Goal: Information Seeking & Learning: Learn about a topic

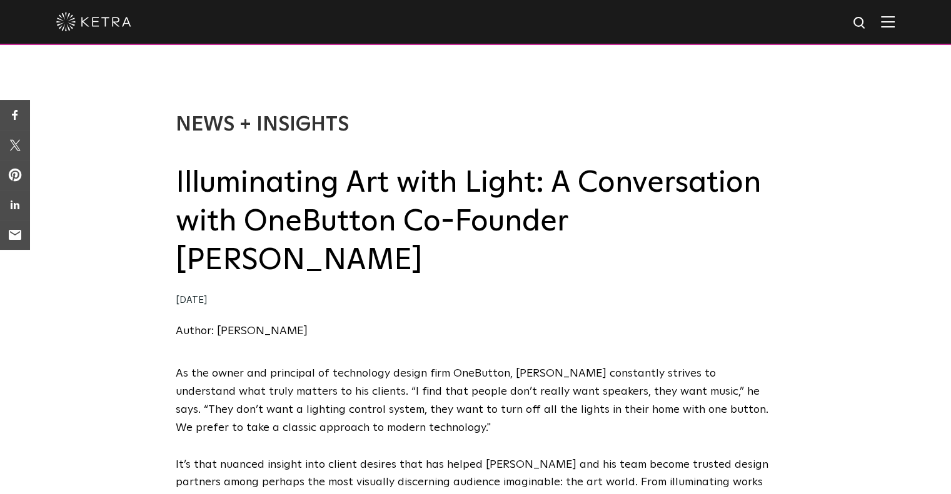
click at [468, 151] on div "News + Insights Illuminating Art with Light: A Conversation with OneButton Co-F…" at bounding box center [476, 227] width 600 height 228
drag, startPoint x: 179, startPoint y: 177, endPoint x: 734, endPoint y: 237, distance: 558.9
click at [726, 247] on div "News + Insights Illuminating Art with Light: A Conversation with OneButton Co-F…" at bounding box center [476, 227] width 600 height 228
copy div "Illuminating Art with Light: A Conversation with OneButton Co-Founder [PERSON_N…"
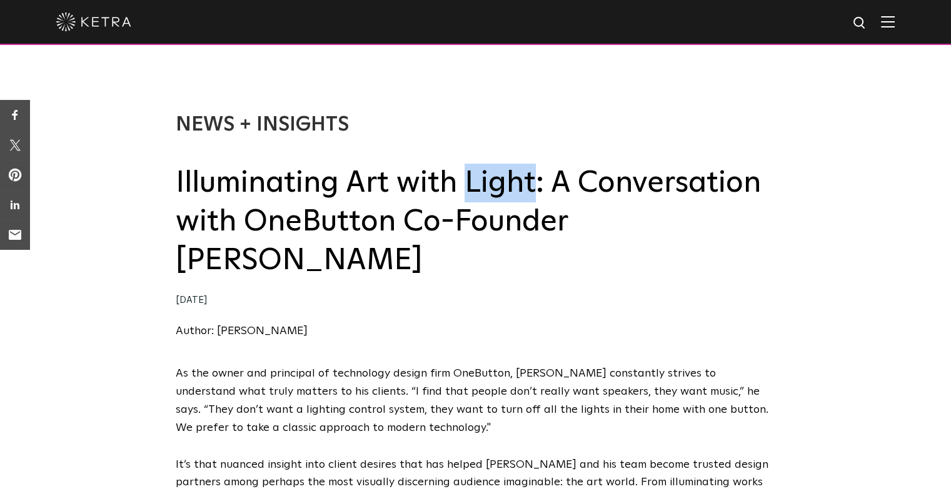
click at [728, 164] on h2 "Illuminating Art with Light: A Conversation with OneButton Co-Founder [PERSON_N…" at bounding box center [476, 222] width 600 height 117
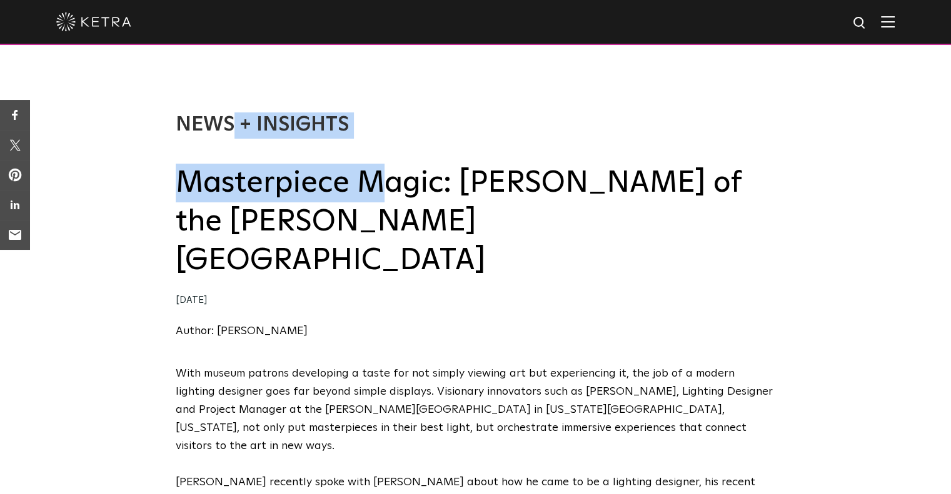
drag, startPoint x: 169, startPoint y: 174, endPoint x: 385, endPoint y: 197, distance: 217.4
click at [385, 197] on div "News + Insights Masterpiece Magic: Jake Ludemann of the Nelson-Atkins Museum of…" at bounding box center [475, 214] width 951 height 303
click at [385, 197] on h2 "Masterpiece Magic: Jake Ludemann of the Nelson-Atkins Museum of Art" at bounding box center [476, 222] width 600 height 117
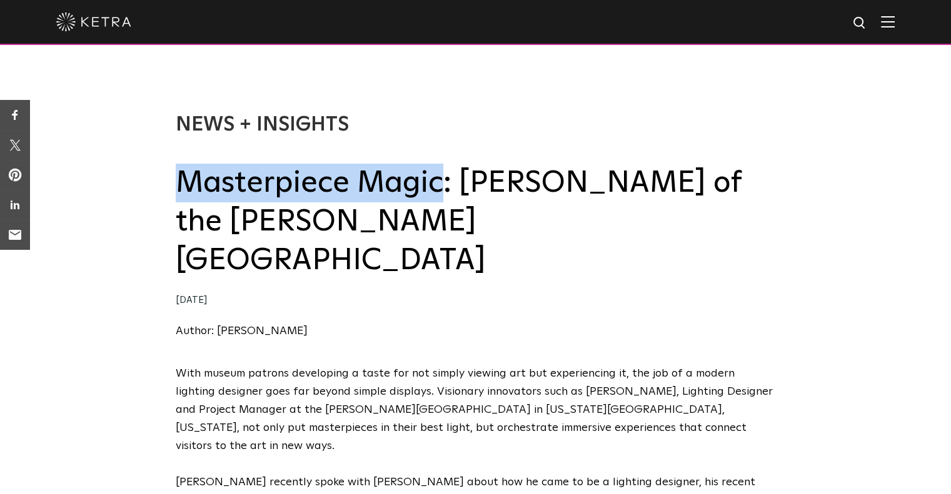
drag, startPoint x: 179, startPoint y: 182, endPoint x: 434, endPoint y: 194, distance: 255.3
click at [434, 194] on h2 "Masterpiece Magic: Jake Ludemann of the Nelson-Atkins Museum of Art" at bounding box center [476, 222] width 600 height 117
copy h2 "Masterpiece Magic"
